Goal: Information Seeking & Learning: Learn about a topic

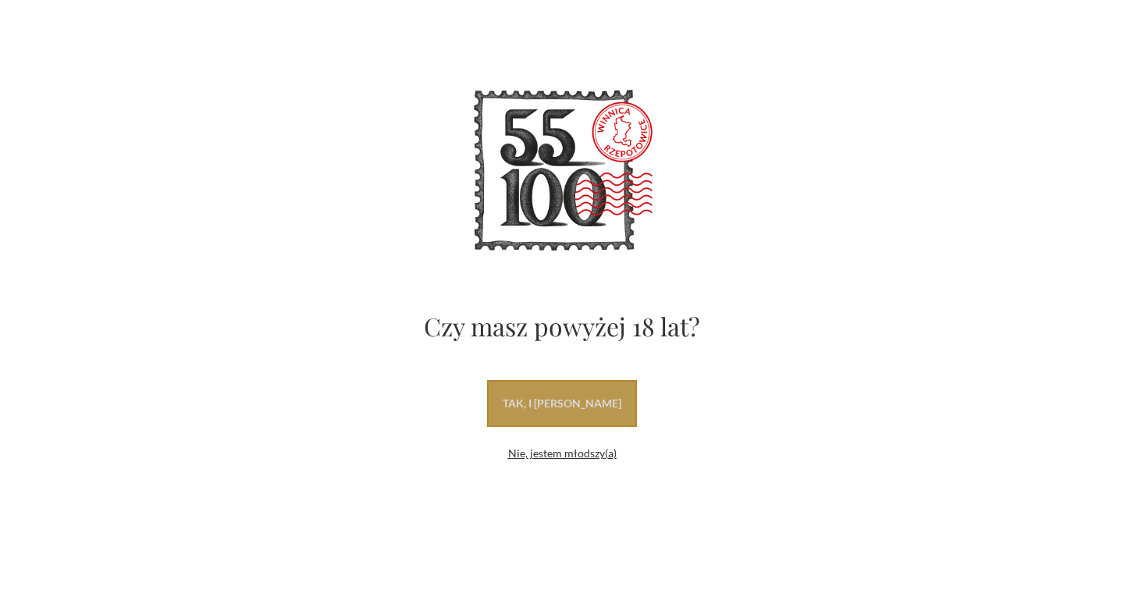
click at [583, 403] on link "tak, i [PERSON_NAME]" at bounding box center [562, 403] width 150 height 47
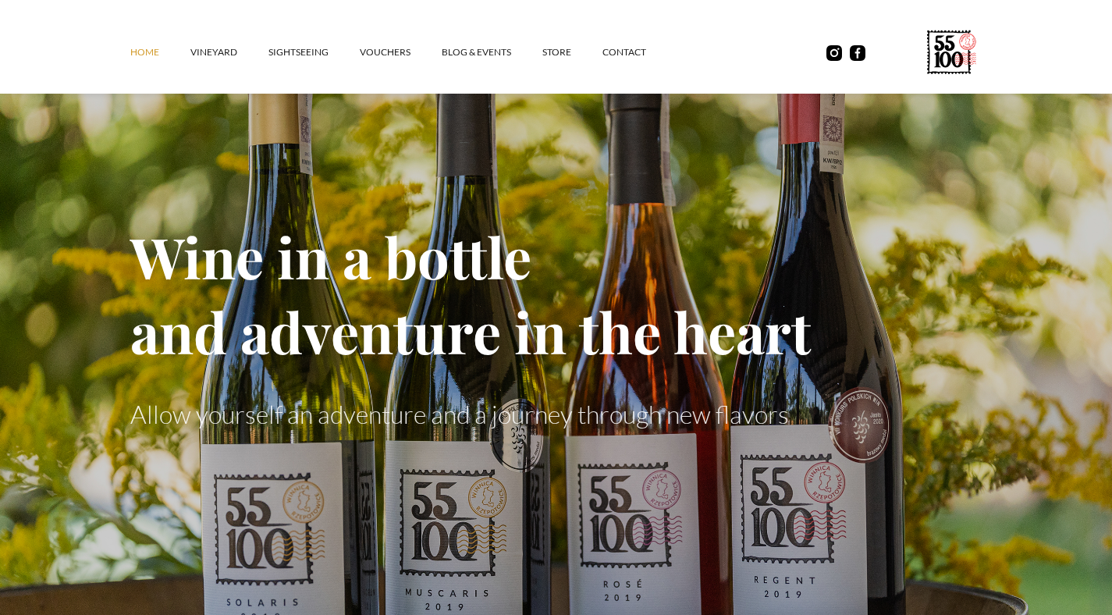
click at [10, 44] on div "Home vineyard SIGHTSEEING vouchers Blog & Events STORE contact" at bounding box center [556, 47] width 1112 height 94
click at [201, 52] on font "vineyard" at bounding box center [213, 52] width 47 height 12
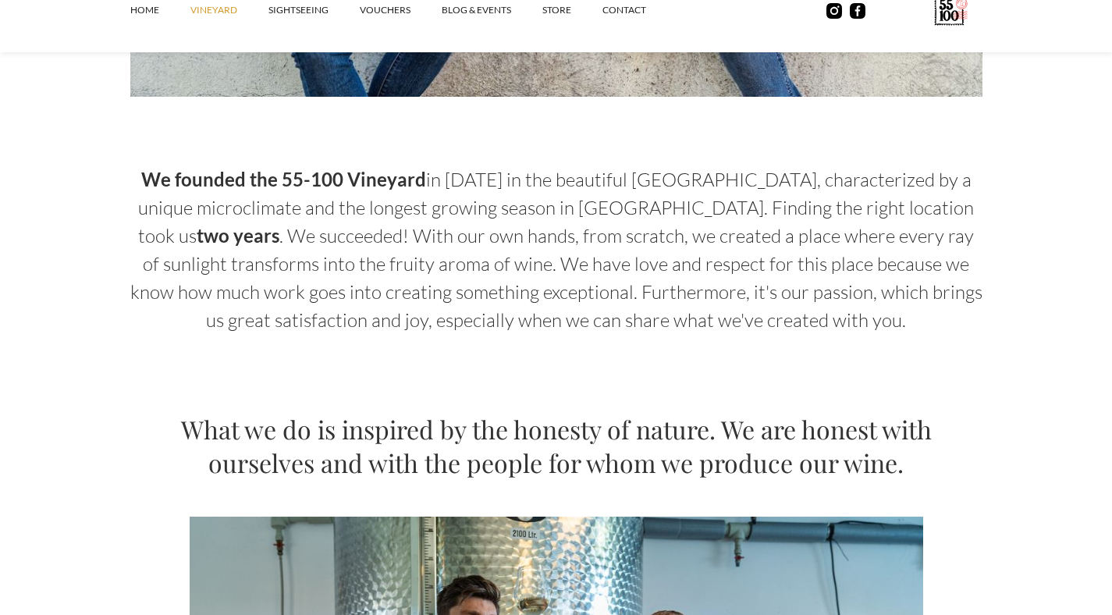
scroll to position [702, 0]
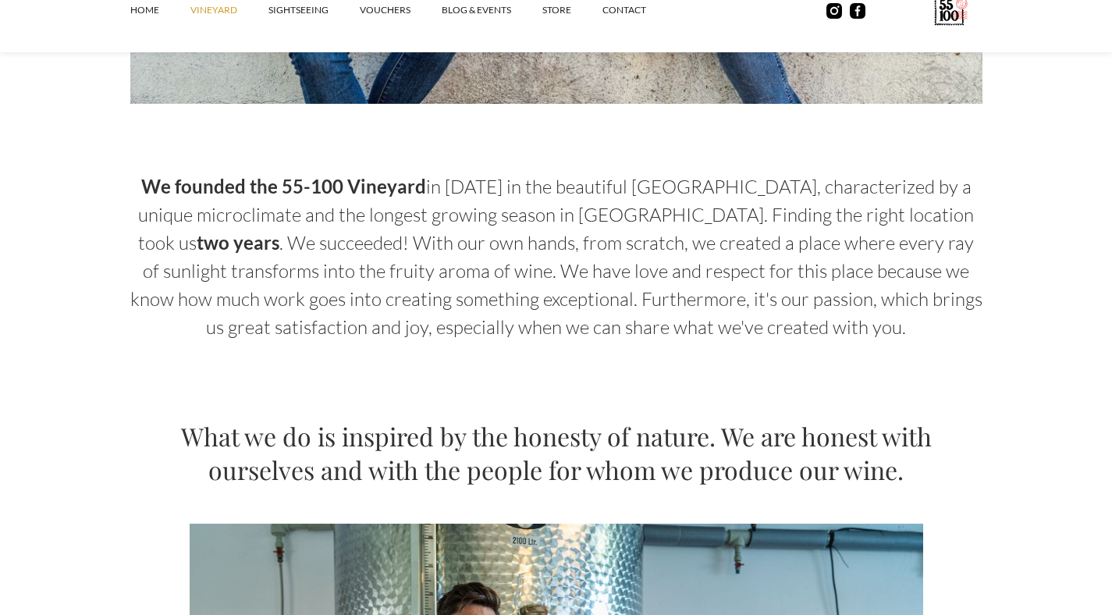
drag, startPoint x: 833, startPoint y: 197, endPoint x: 839, endPoint y: 318, distance: 120.3
click at [839, 318] on p "We founded the 55-100 Vineyard in 2015 in the beautiful Trzebnica Hills, charac…" at bounding box center [556, 256] width 852 height 169
click at [579, 210] on font "in 2015 in the beautiful Trzebnica Hills, characterized by a unique microclimat…" at bounding box center [556, 215] width 836 height 80
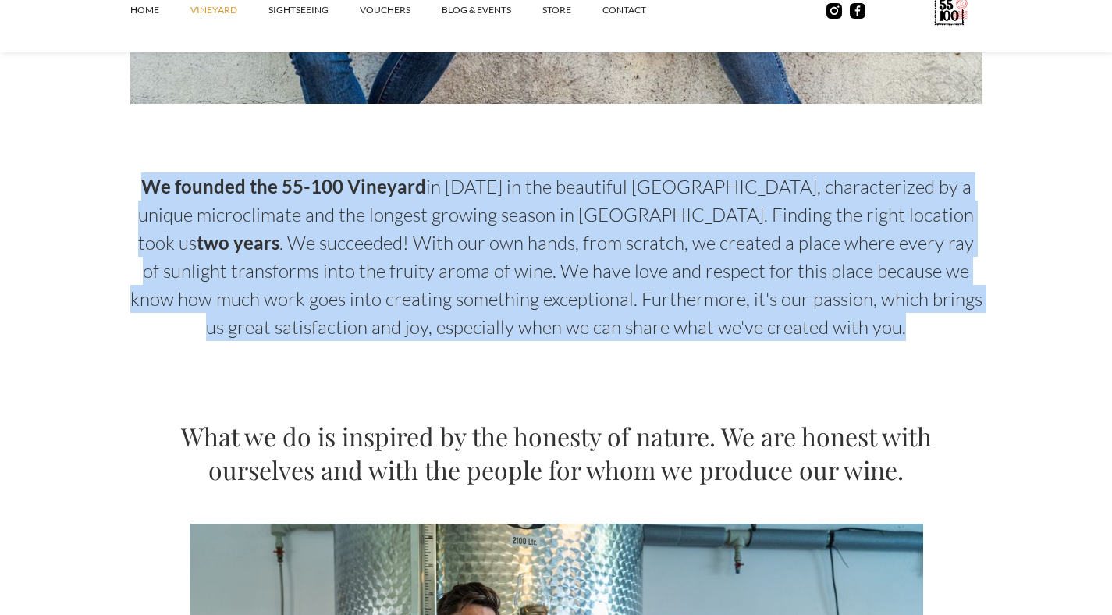
click at [579, 210] on font "in 2015 in the beautiful Trzebnica Hills, characterized by a unique microclimat…" at bounding box center [556, 215] width 836 height 80
click at [567, 271] on font ". We succeeded! With our own hands, from scratch, we created a place where ever…" at bounding box center [556, 285] width 852 height 108
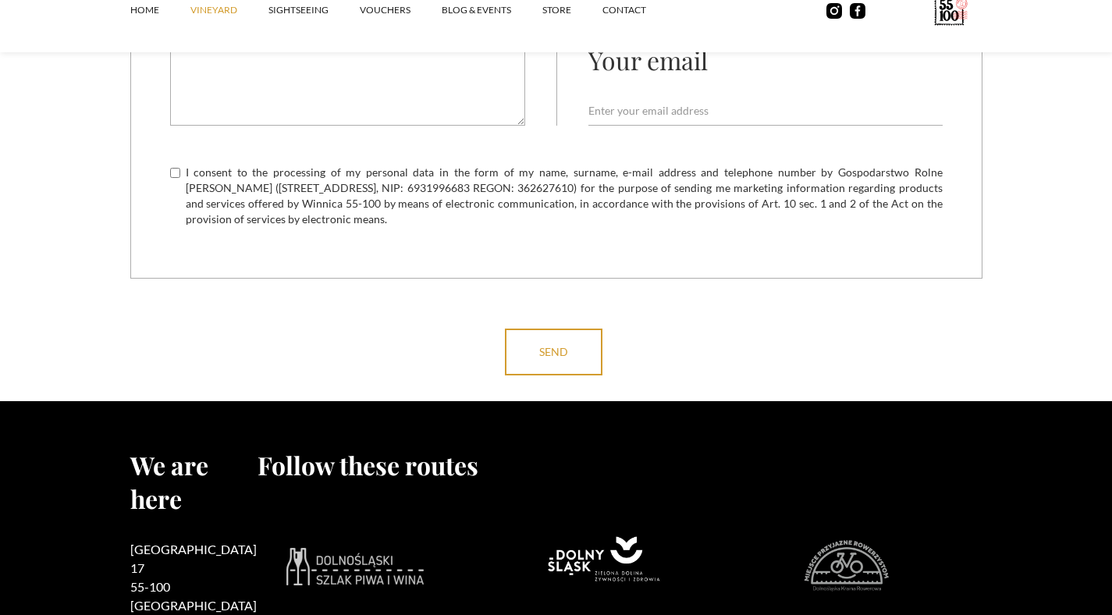
scroll to position [6653, 0]
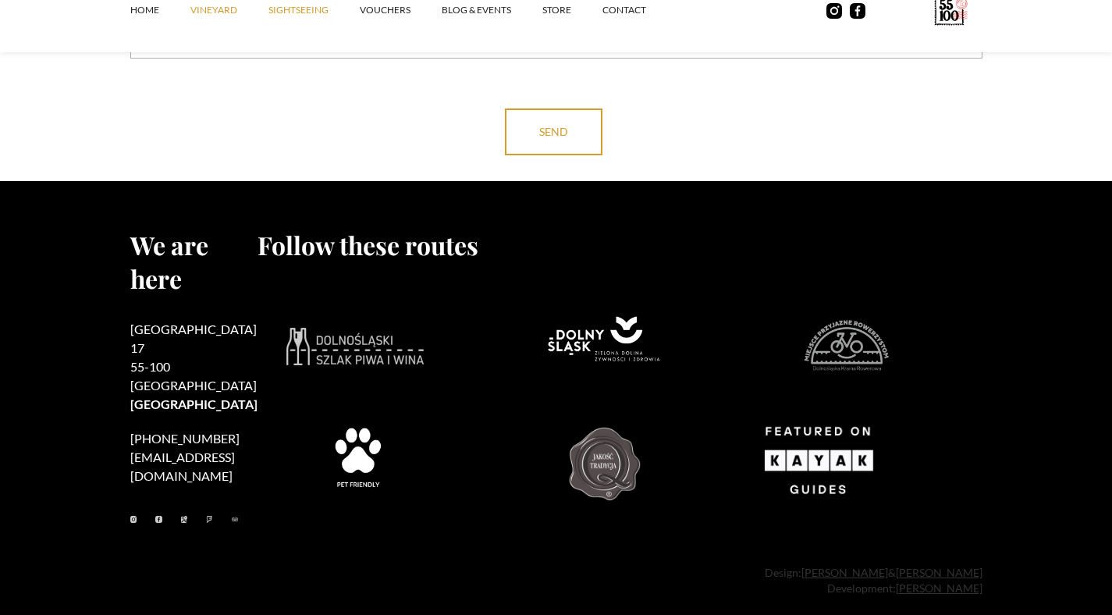
click at [282, 9] on font "SIGHTSEEING" at bounding box center [298, 10] width 60 height 12
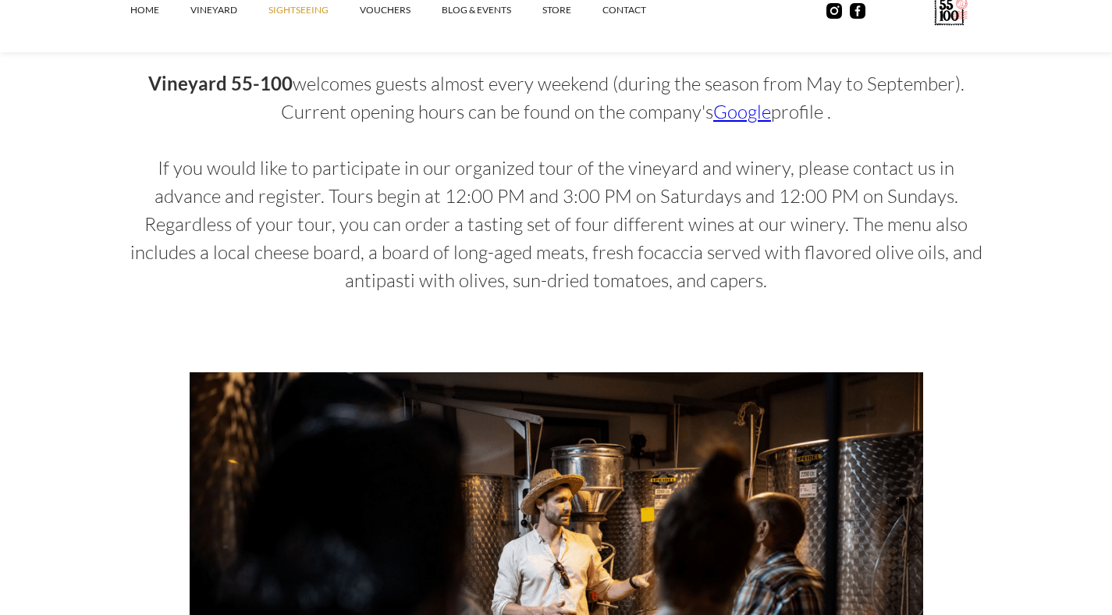
scroll to position [1100, 0]
click at [593, 216] on font "If you would like to participate in our organized tour of the vineyard and wine…" at bounding box center [556, 225] width 852 height 136
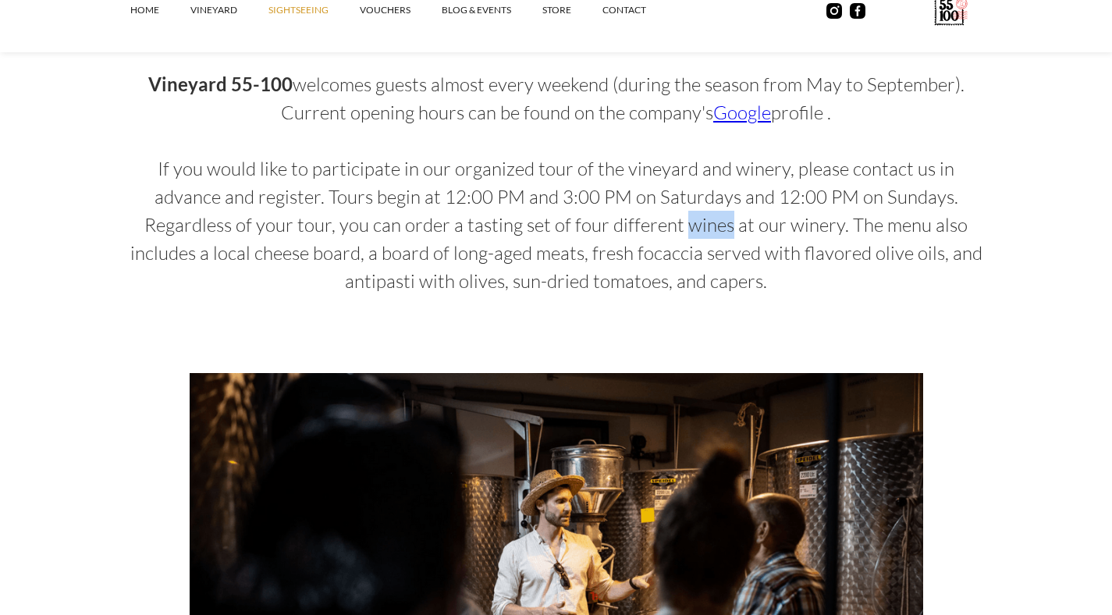
click at [593, 216] on font "If you would like to participate in our organized tour of the vineyard and wine…" at bounding box center [556, 225] width 852 height 136
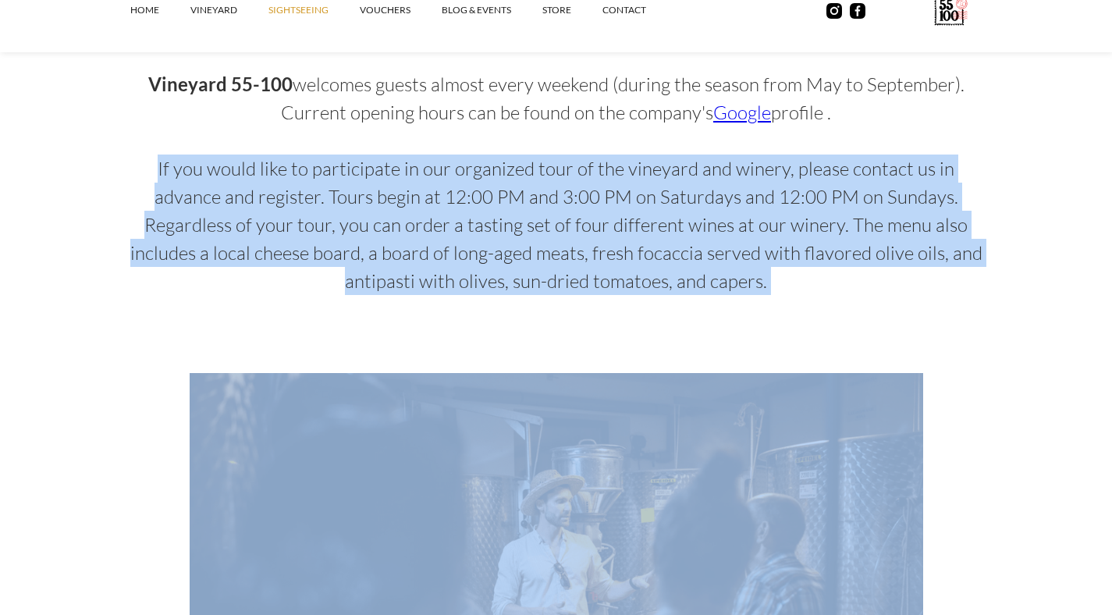
click at [593, 216] on font "If you would like to participate in our organized tour of the vineyard and wine…" at bounding box center [556, 225] width 852 height 136
click at [645, 224] on font "If you would like to participate in our organized tour of the vineyard and wine…" at bounding box center [556, 225] width 852 height 136
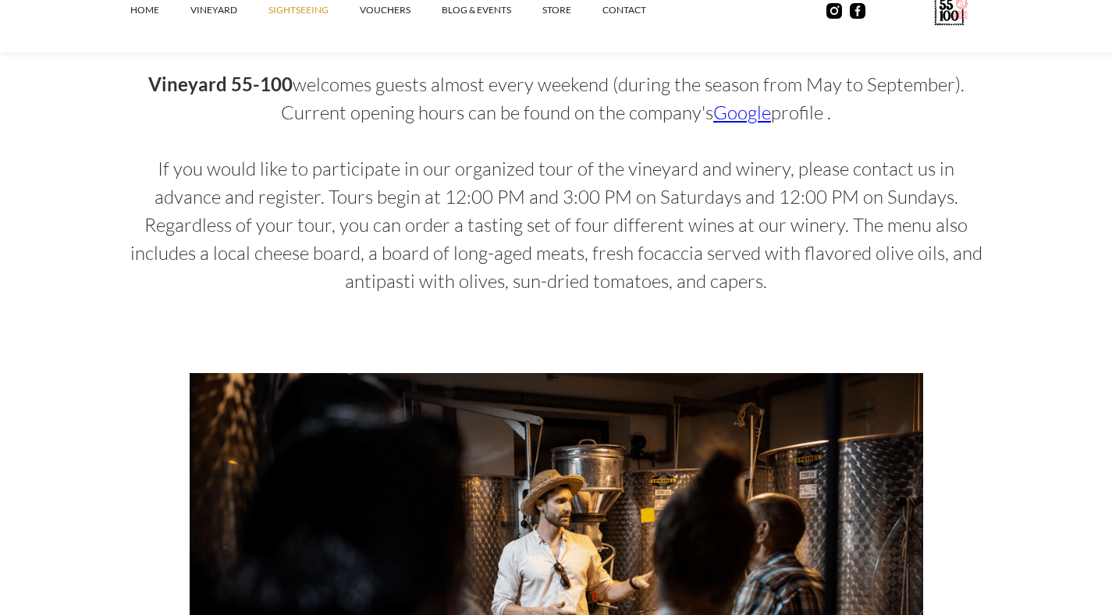
click at [459, 204] on font "If you would like to participate in our organized tour of the vineyard and wine…" at bounding box center [556, 225] width 852 height 136
click at [460, 204] on font "If you would like to participate in our organized tour of the vineyard and wine…" at bounding box center [556, 225] width 852 height 136
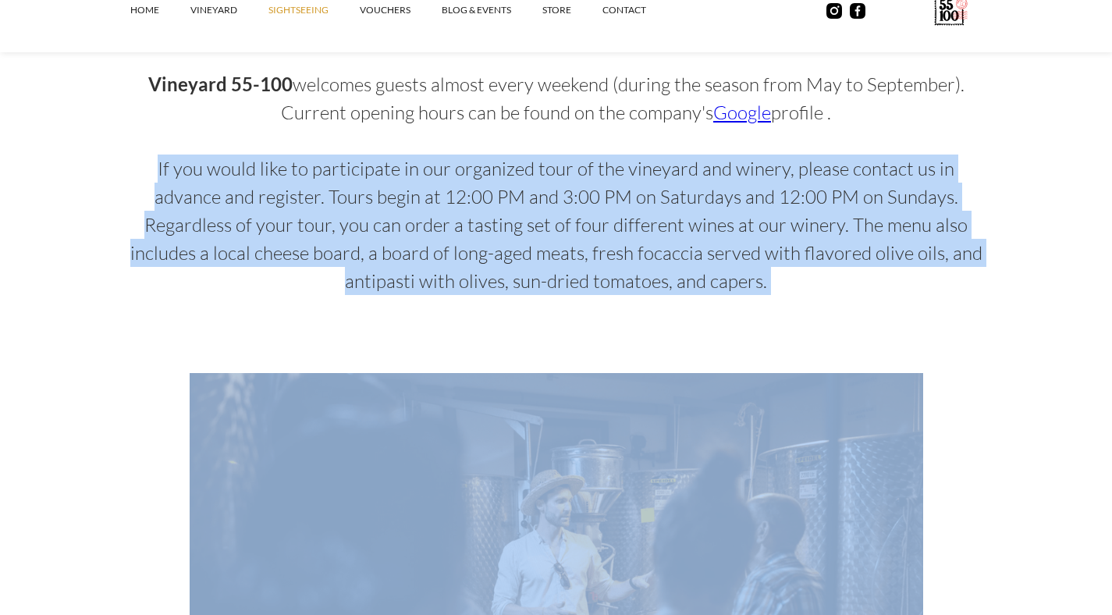
click at [460, 204] on font "If you would like to participate in our organized tour of the vineyard and wine…" at bounding box center [556, 225] width 852 height 136
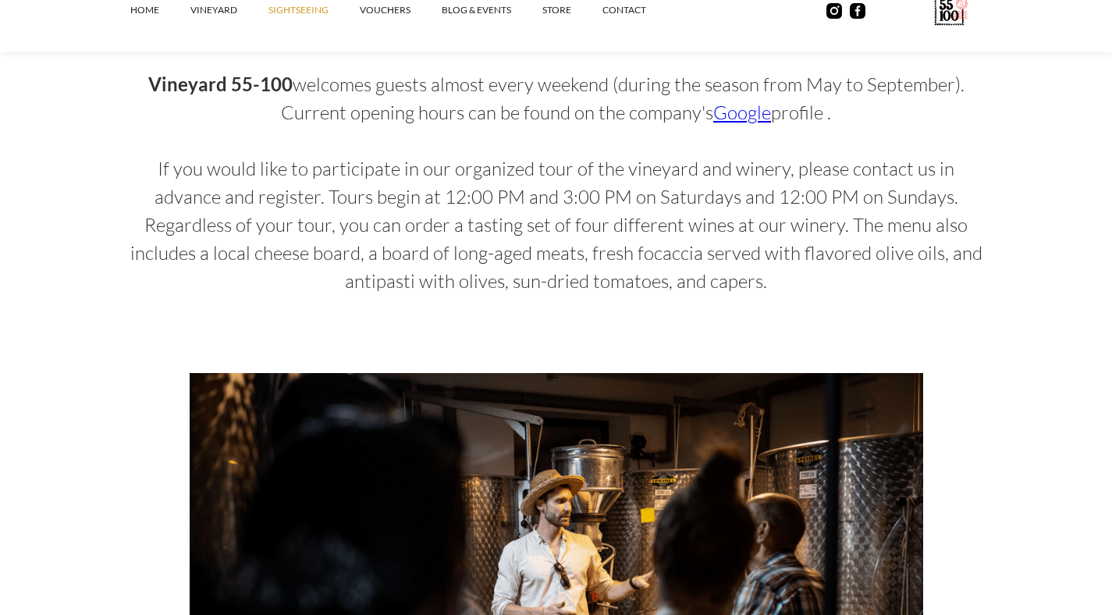
click at [489, 105] on font "welcomes guests almost every weekend (during the season from May to September).…" at bounding box center [623, 99] width 684 height 52
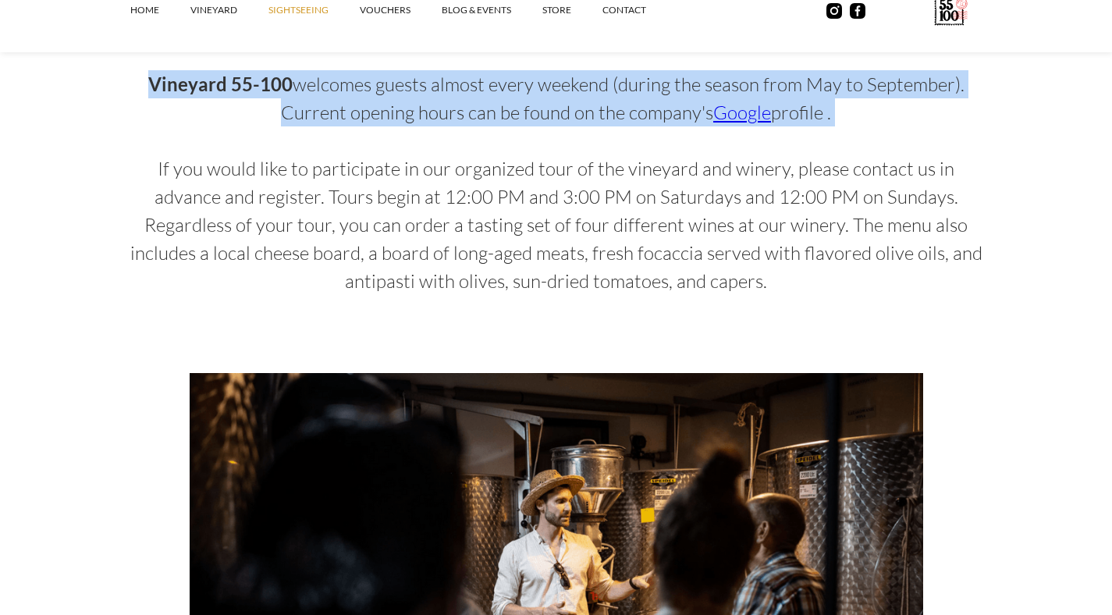
click at [489, 105] on font "welcomes guests almost every weekend (during the season from May to September).…" at bounding box center [623, 99] width 684 height 52
click at [549, 108] on font "welcomes guests almost every weekend (during the season from May to September).…" at bounding box center [623, 99] width 684 height 52
